Goal: Information Seeking & Learning: Check status

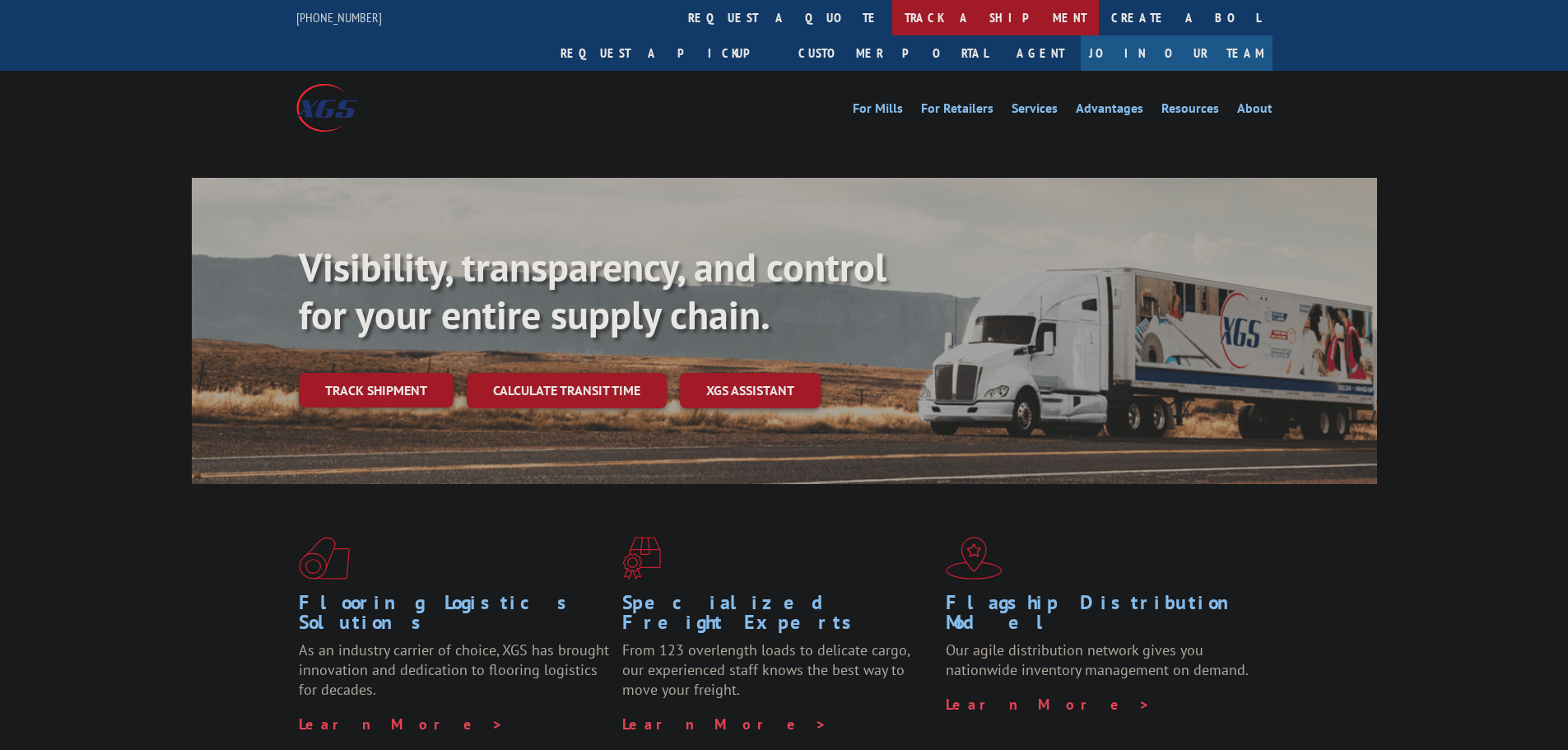
click at [892, 17] on link "track a shipment" at bounding box center [995, 17] width 206 height 36
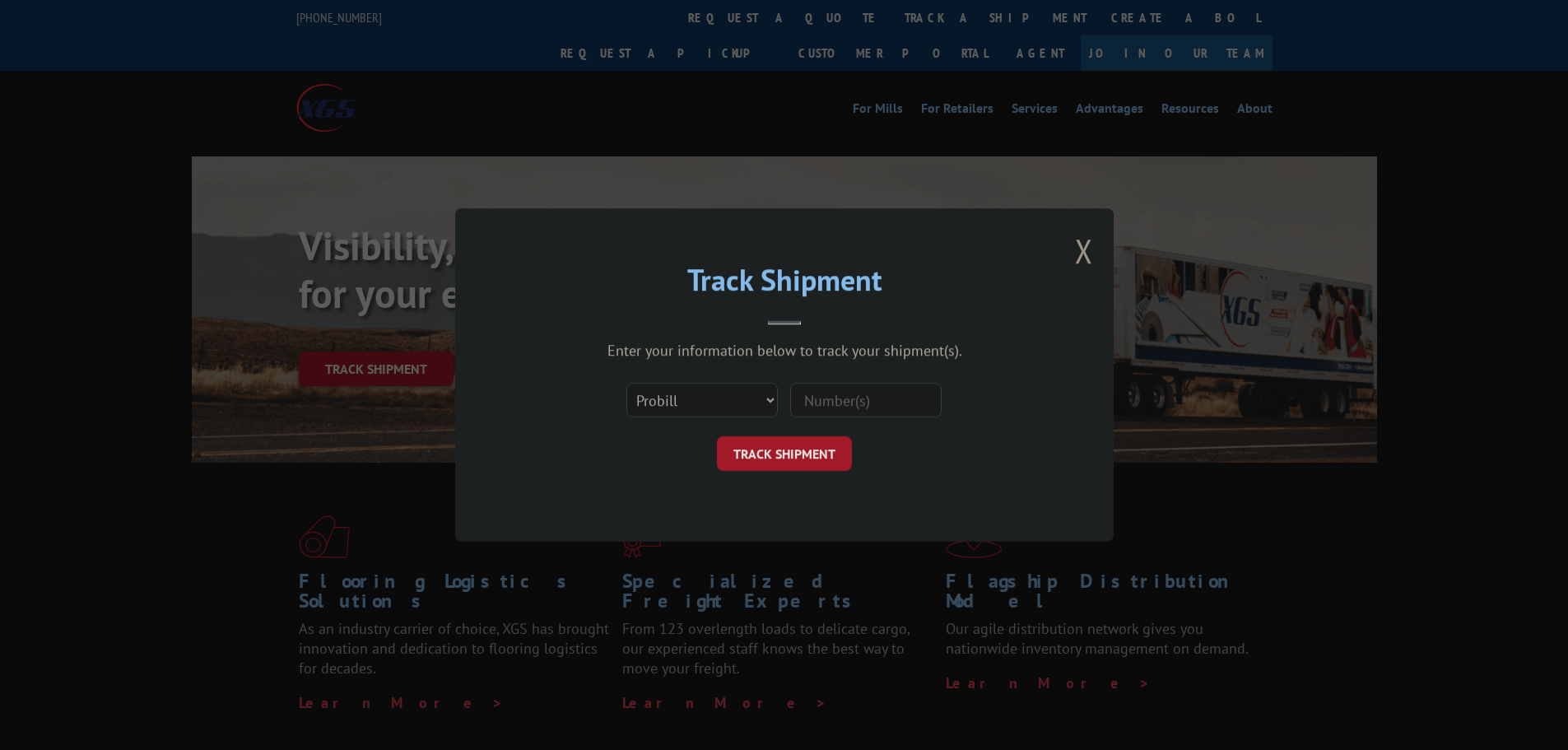
drag, startPoint x: 839, startPoint y: 404, endPoint x: 757, endPoint y: 436, distance: 88.0
click at [839, 404] on input at bounding box center [866, 400] width 152 height 35
paste input "17610750"
type input "17610750"
click at [757, 436] on form "Select category... Probill BOL PO 17610750 TRACK SHIPMENT" at bounding box center [784, 422] width 493 height 98
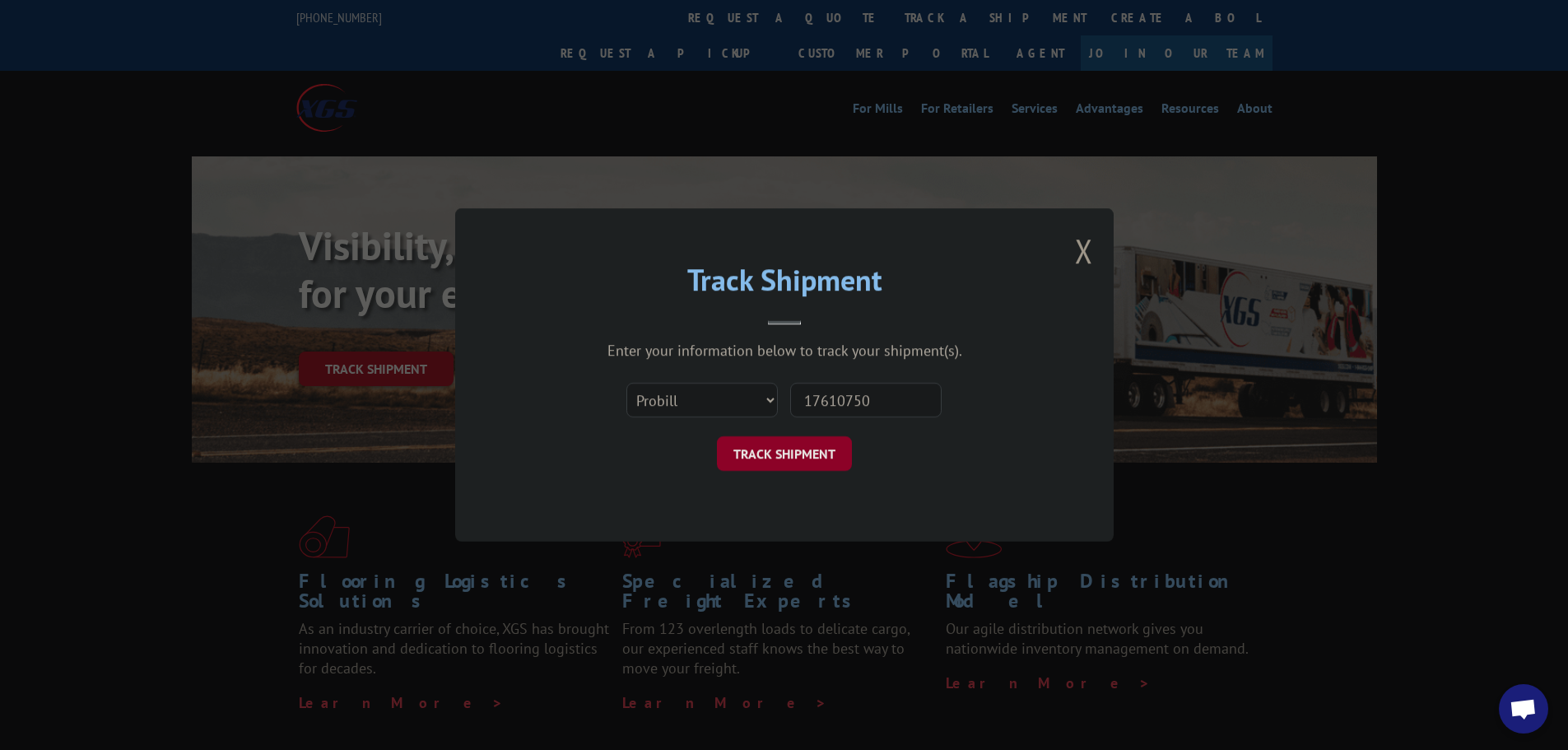
click at [828, 469] on button "TRACK SHIPMENT" at bounding box center [784, 454] width 135 height 35
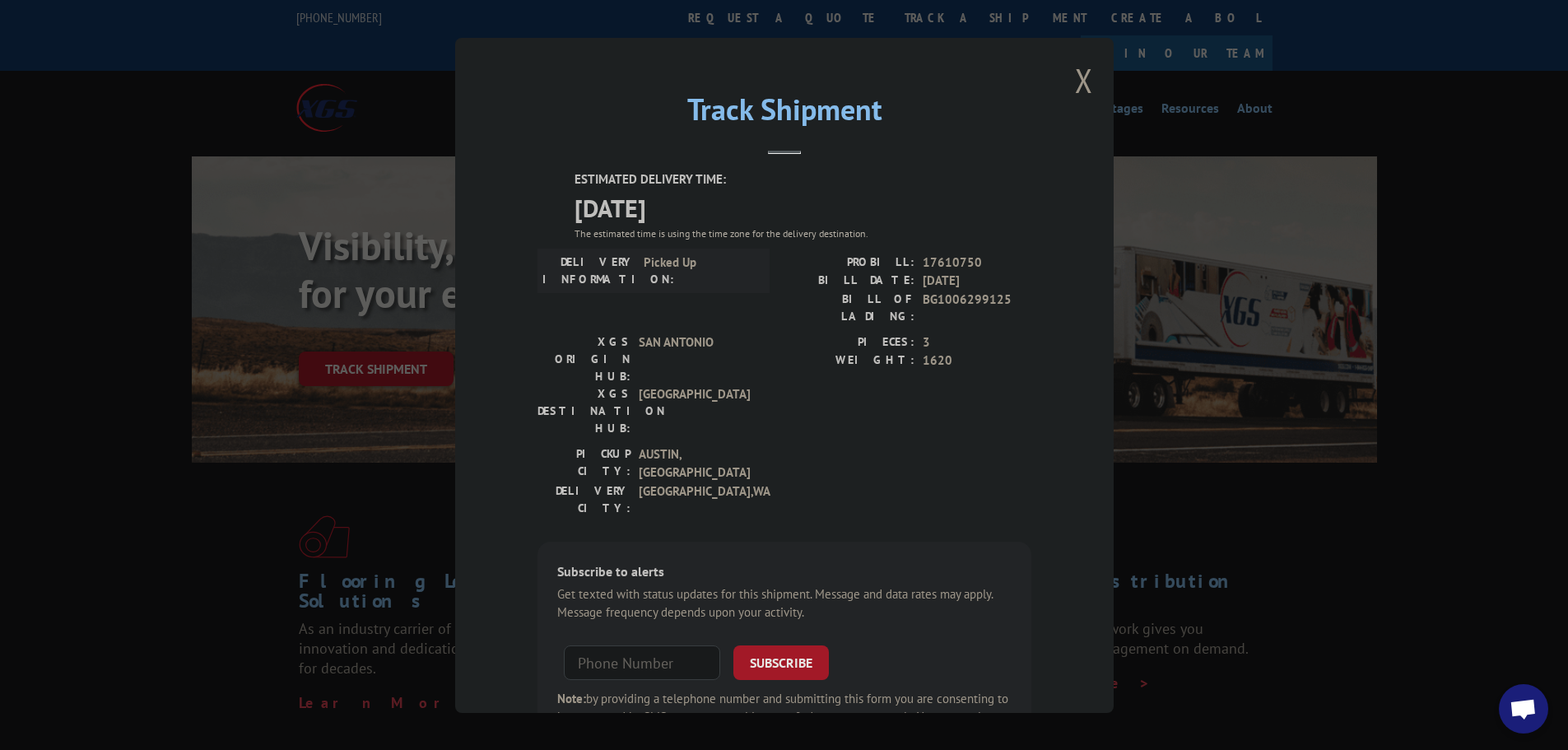
drag, startPoint x: 1095, startPoint y: 55, endPoint x: 1070, endPoint y: 94, distance: 46.3
click at [1091, 60] on div "Track Shipment ESTIMATED DELIVERY TIME: [DATE] The estimated time is using the …" at bounding box center [784, 376] width 658 height 675
click at [1075, 94] on button "Close modal" at bounding box center [1084, 80] width 18 height 44
